Goal: Navigation & Orientation: Find specific page/section

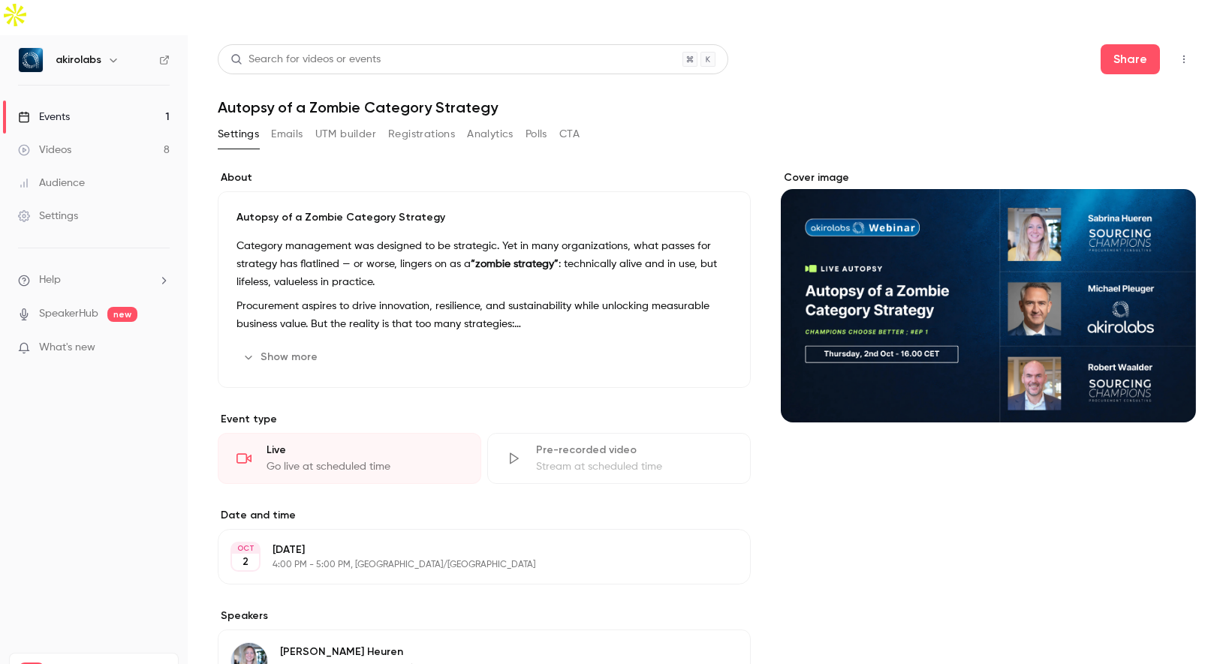
click at [108, 134] on link "Videos 8" at bounding box center [94, 150] width 188 height 33
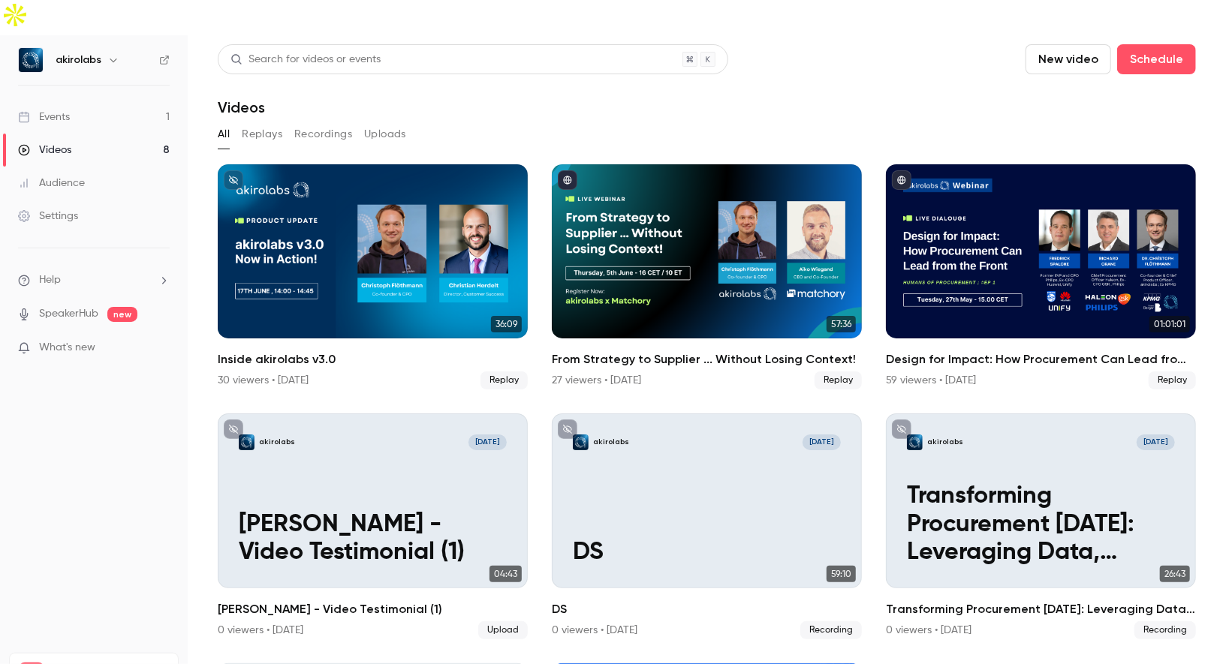
click at [99, 101] on link "Events 1" at bounding box center [94, 117] width 188 height 33
